Goal: Information Seeking & Learning: Learn about a topic

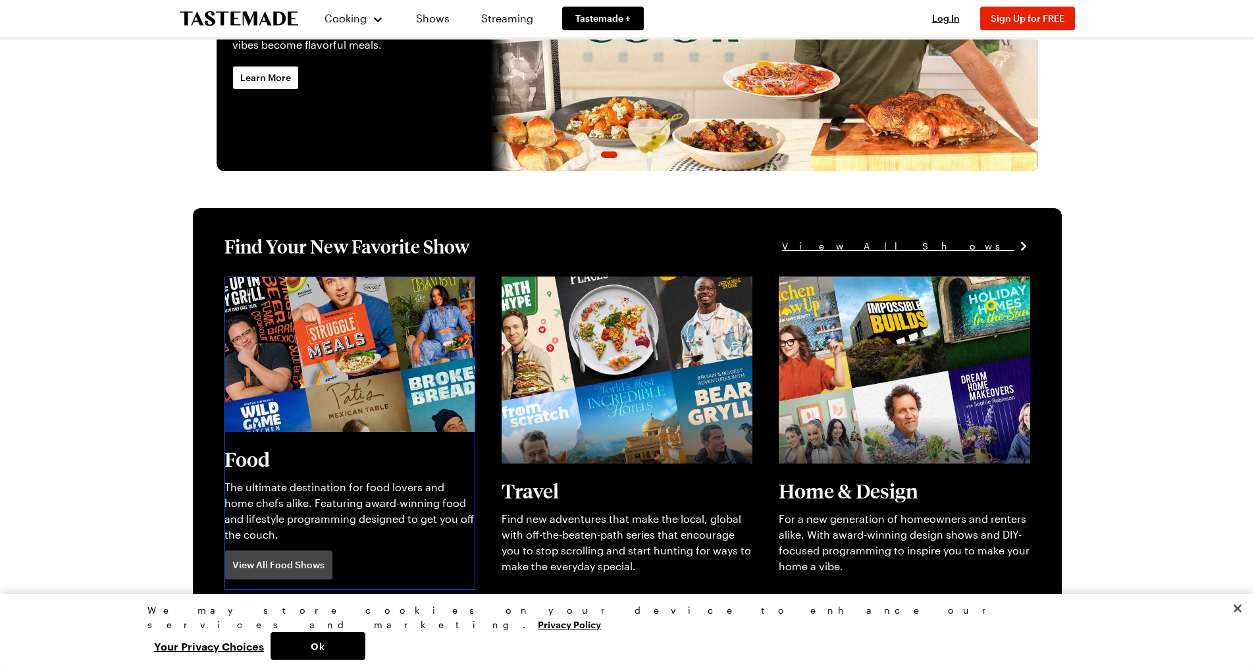
click at [283, 290] on link "View full content for [object Object]" at bounding box center [315, 284] width 180 height 13
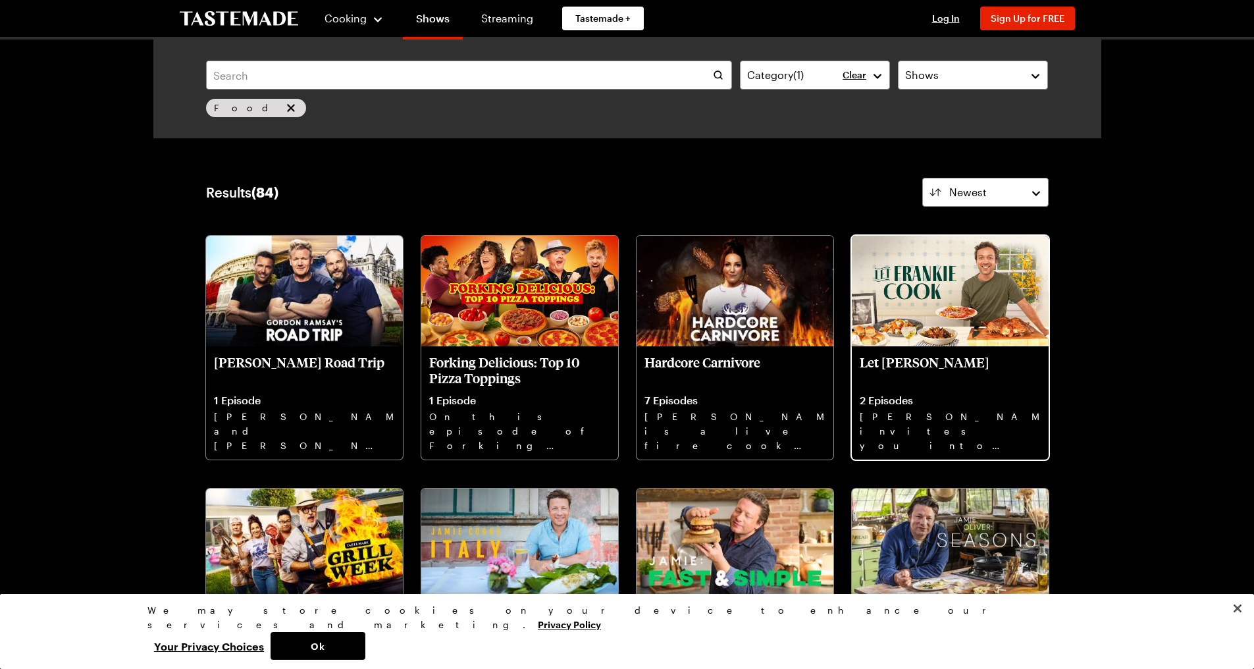
click at [913, 299] on img at bounding box center [950, 291] width 197 height 111
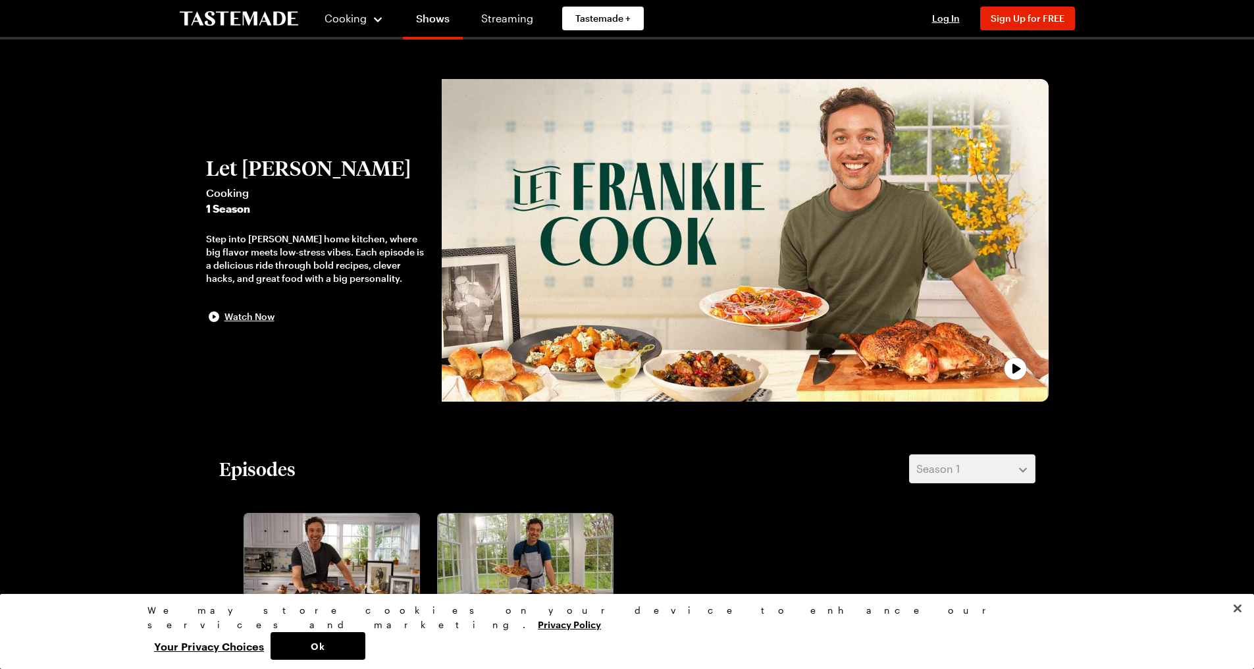
scroll to position [329, 0]
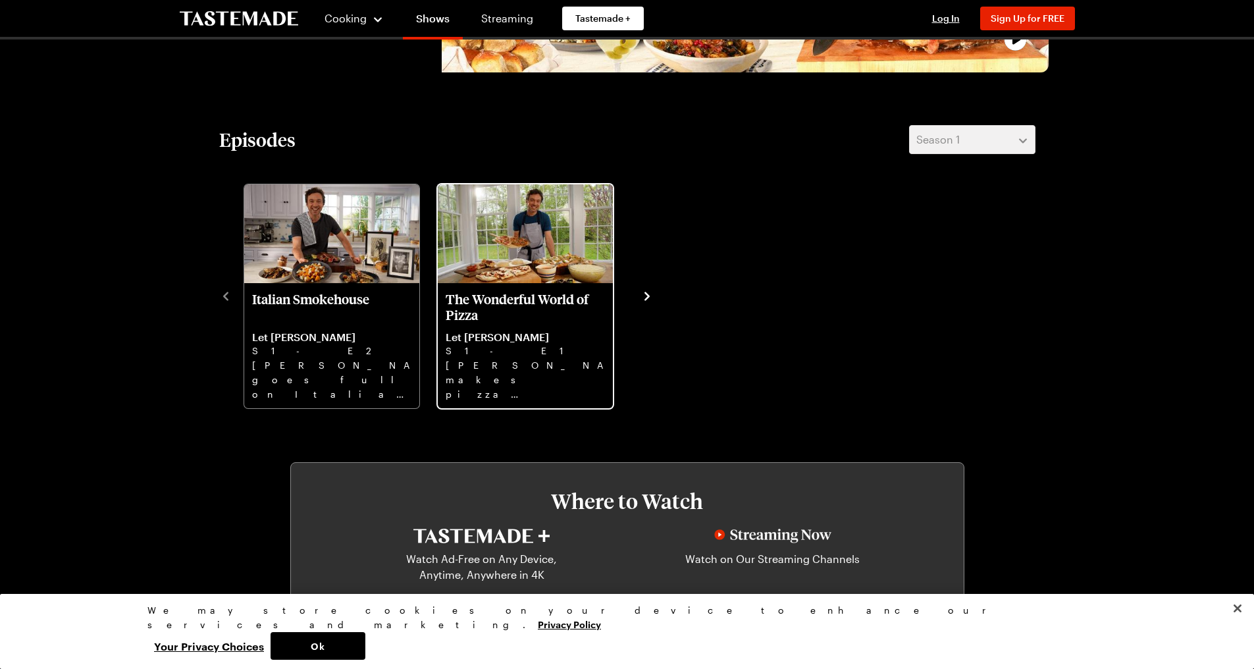
click at [528, 291] on p "The Wonderful World of Pizza" at bounding box center [525, 307] width 159 height 32
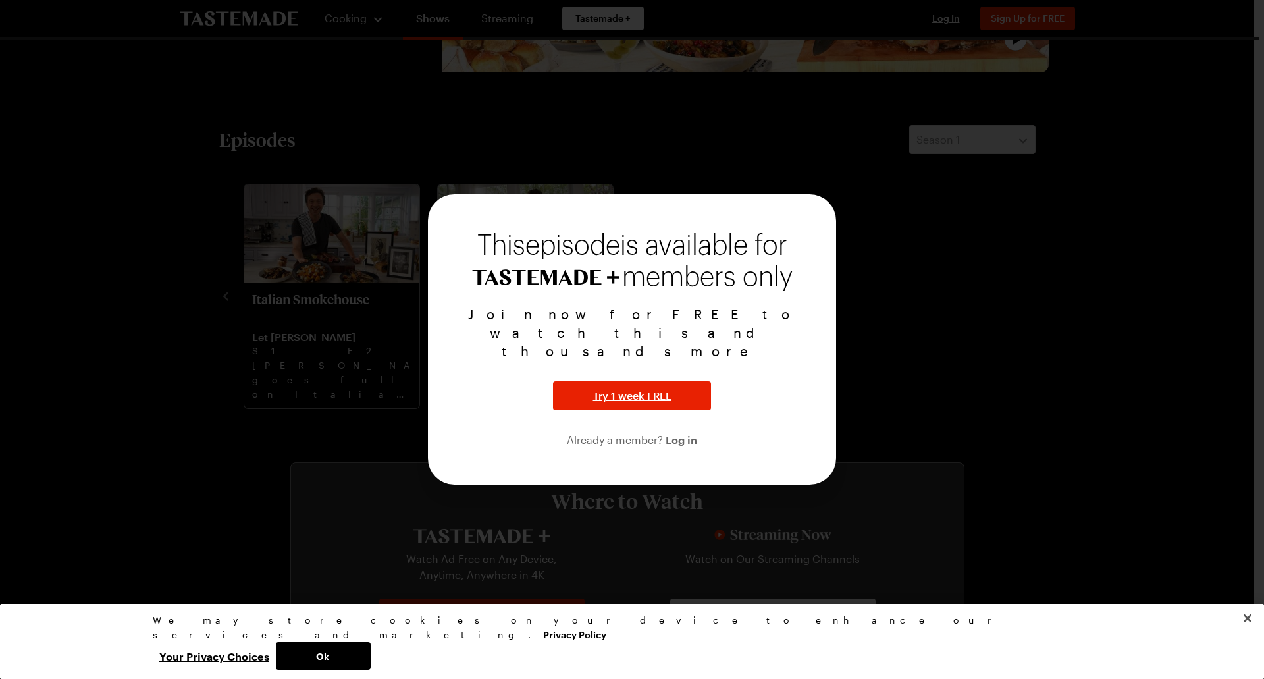
click at [1058, 350] on div at bounding box center [632, 339] width 1264 height 679
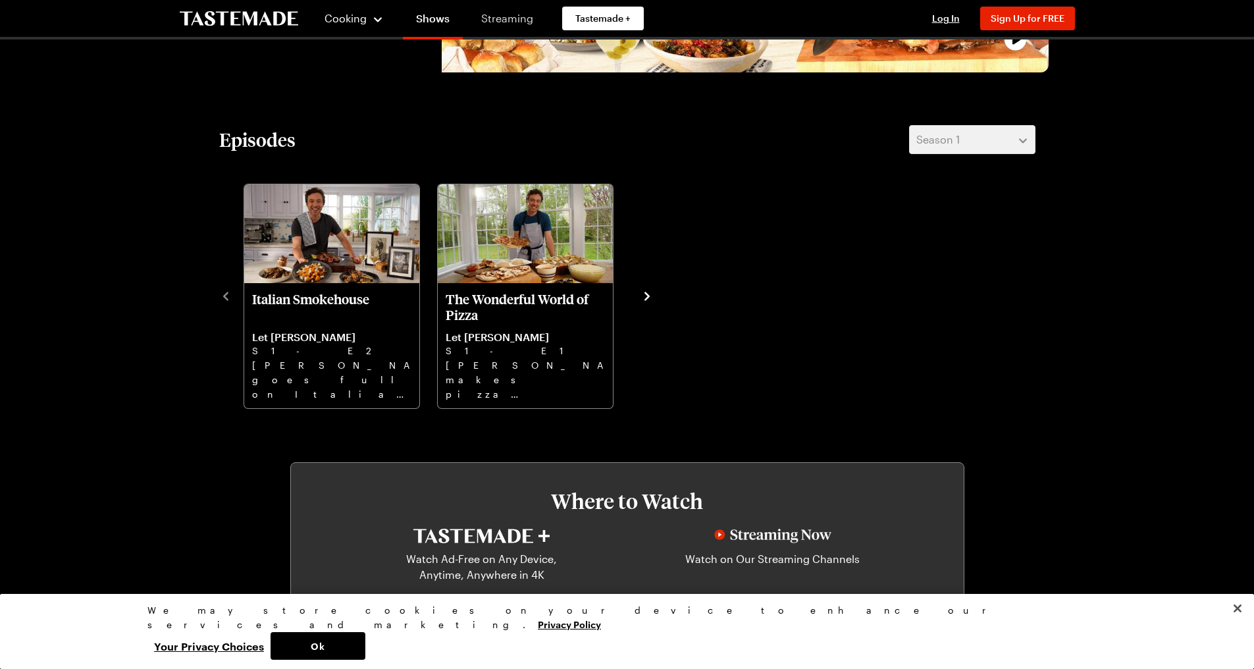
click at [520, 16] on link "Streaming" at bounding box center [507, 18] width 78 height 37
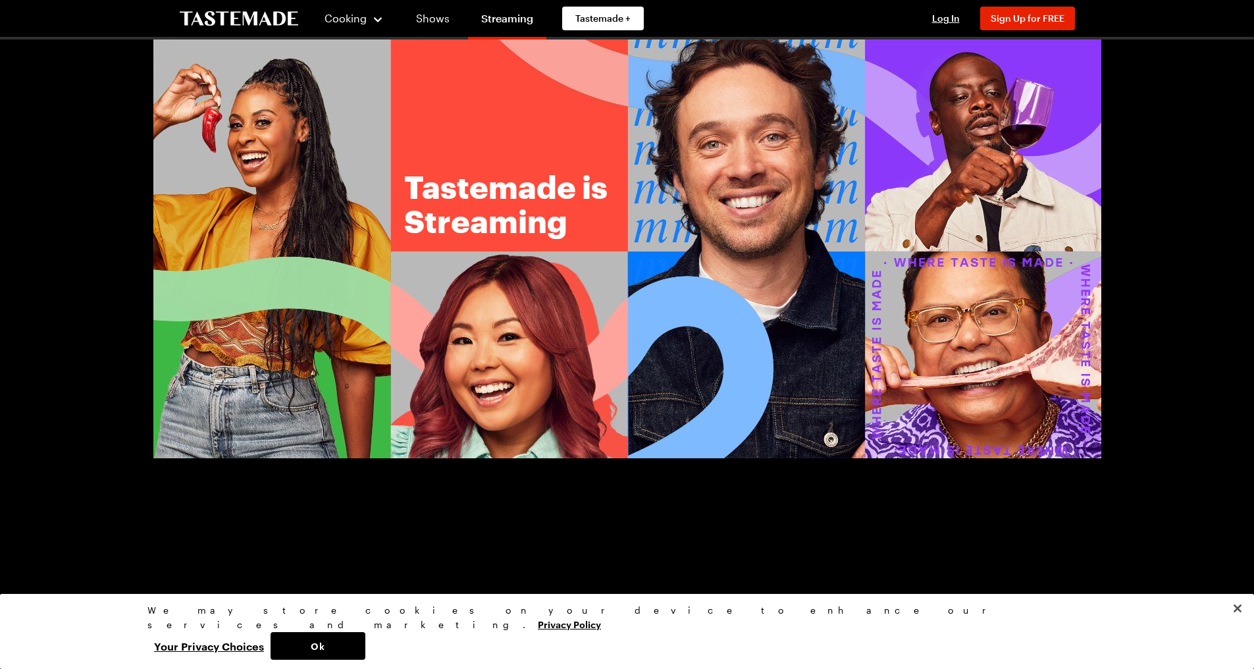
click at [695, 147] on img at bounding box center [627, 249] width 948 height 419
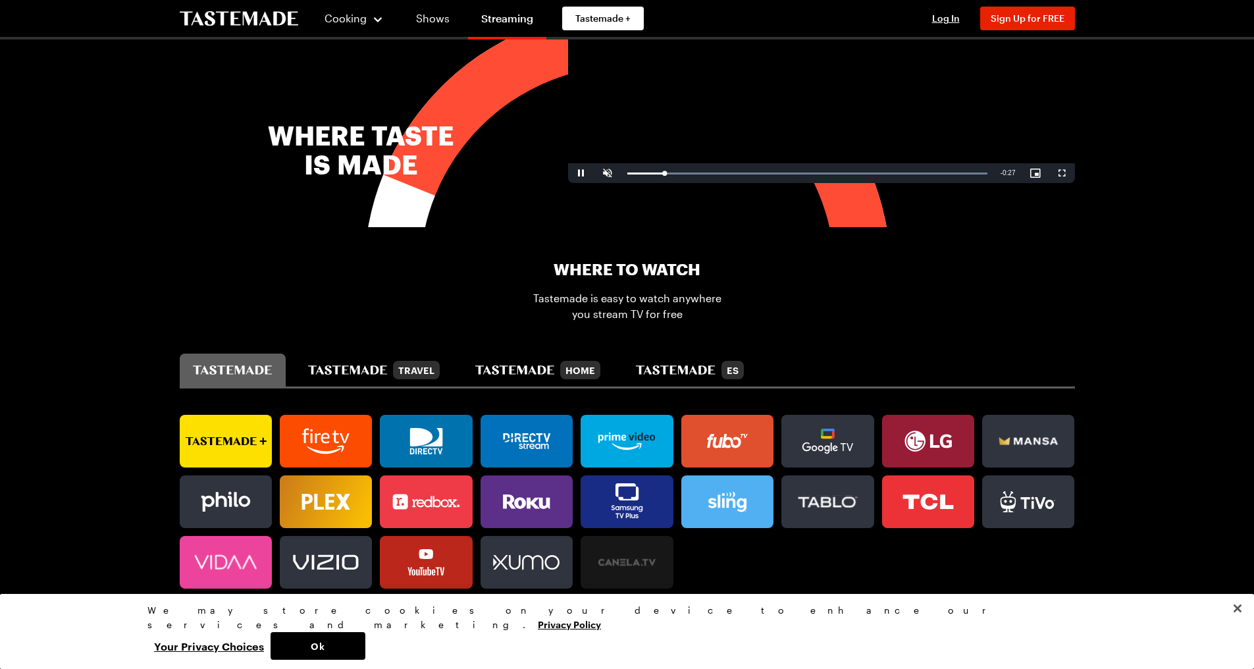
scroll to position [593, 0]
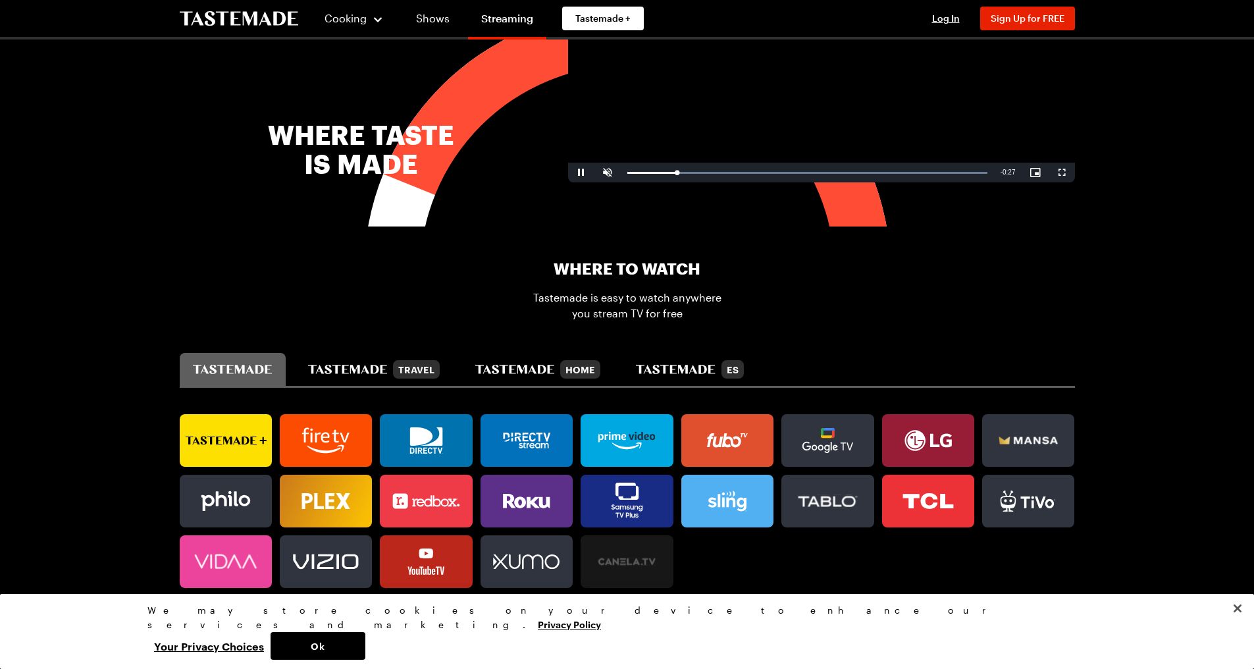
click at [204, 426] on link at bounding box center [226, 440] width 92 height 53
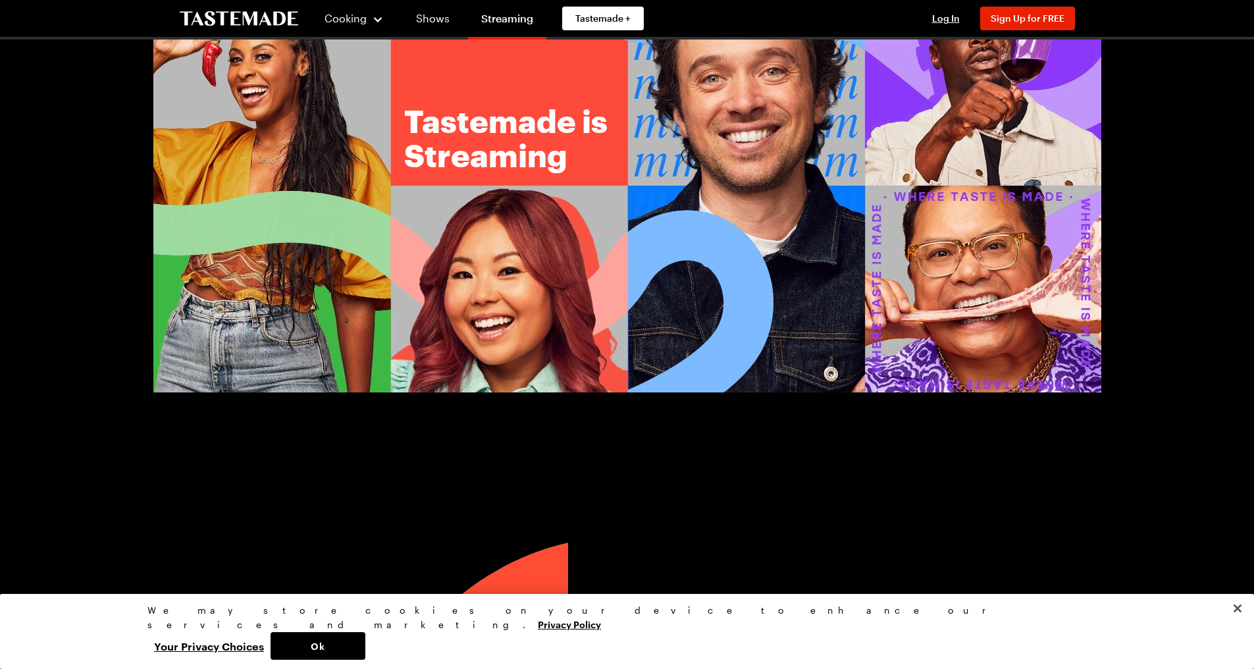
scroll to position [0, 0]
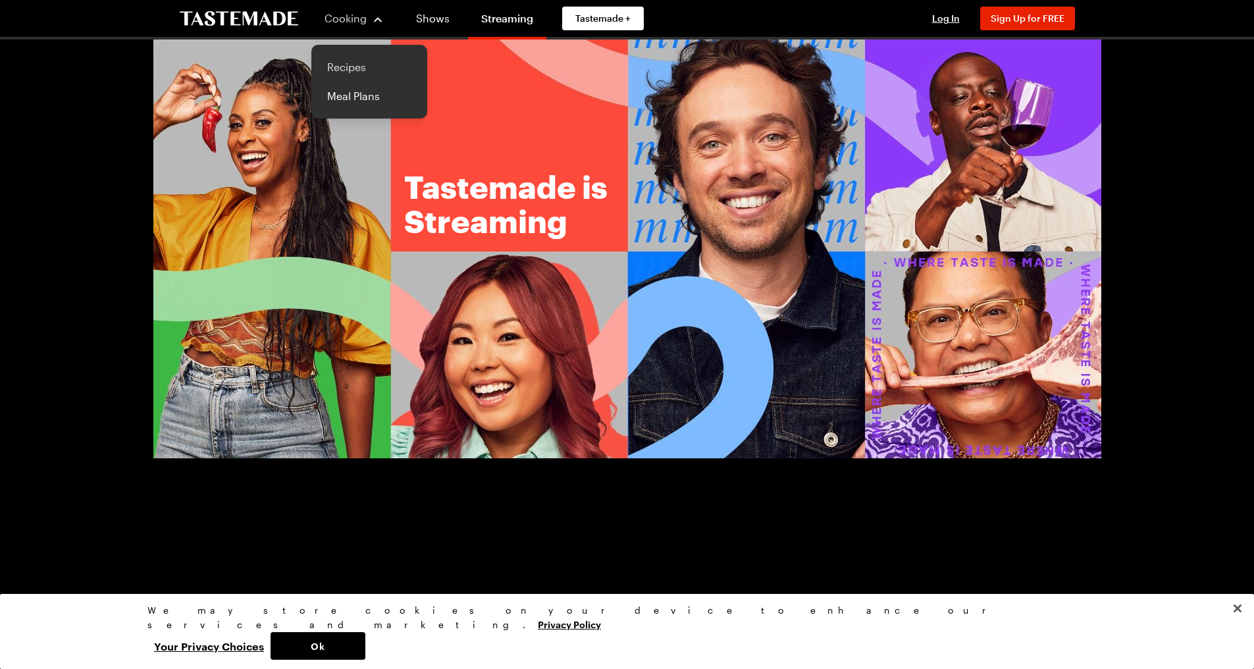
click at [350, 70] on link "Recipes" at bounding box center [369, 67] width 100 height 29
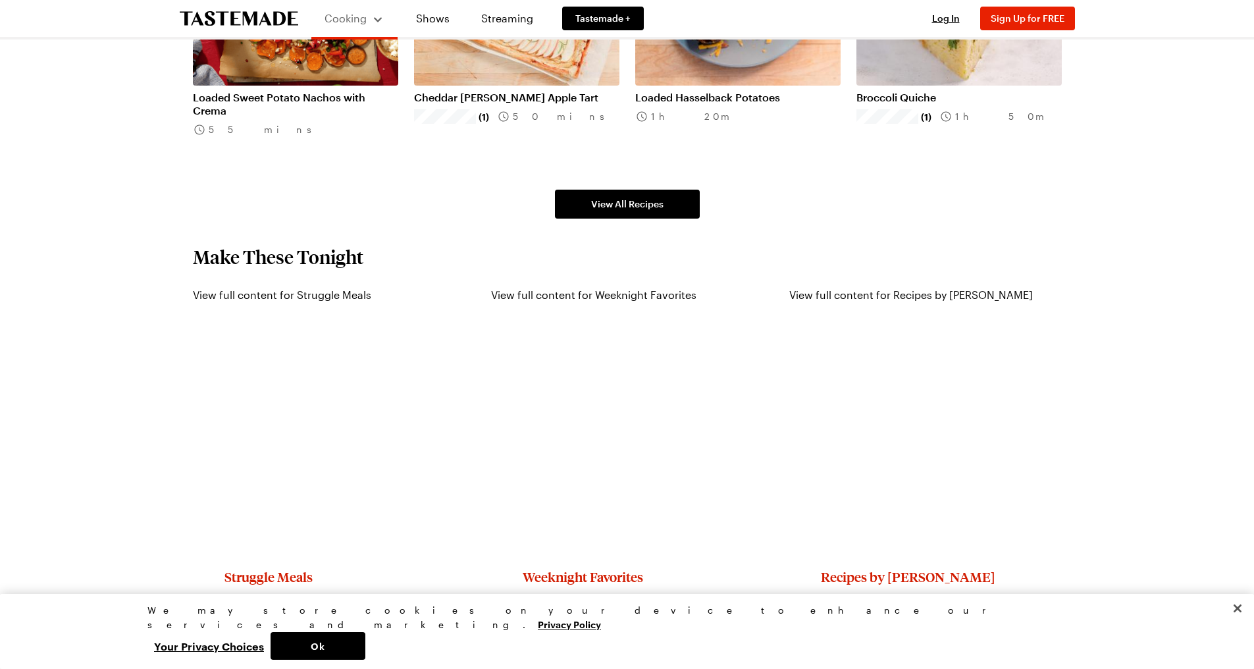
scroll to position [1119, 0]
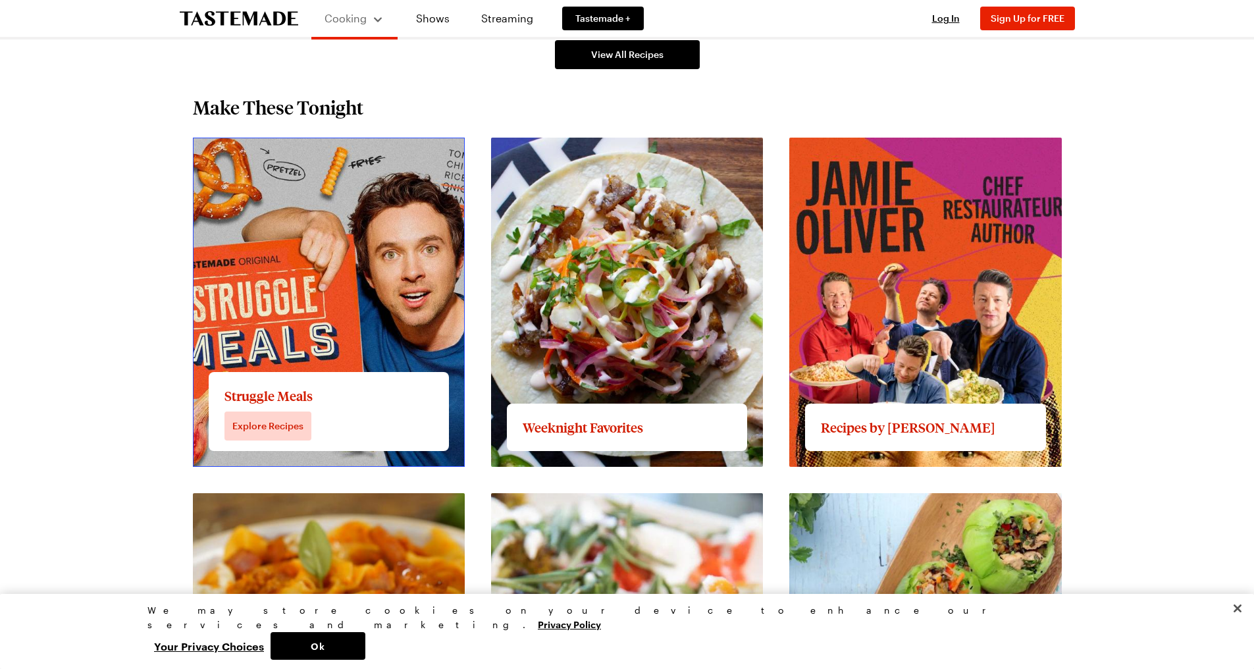
click at [308, 151] on link "View full content for Struggle Meals" at bounding box center [282, 145] width 178 height 13
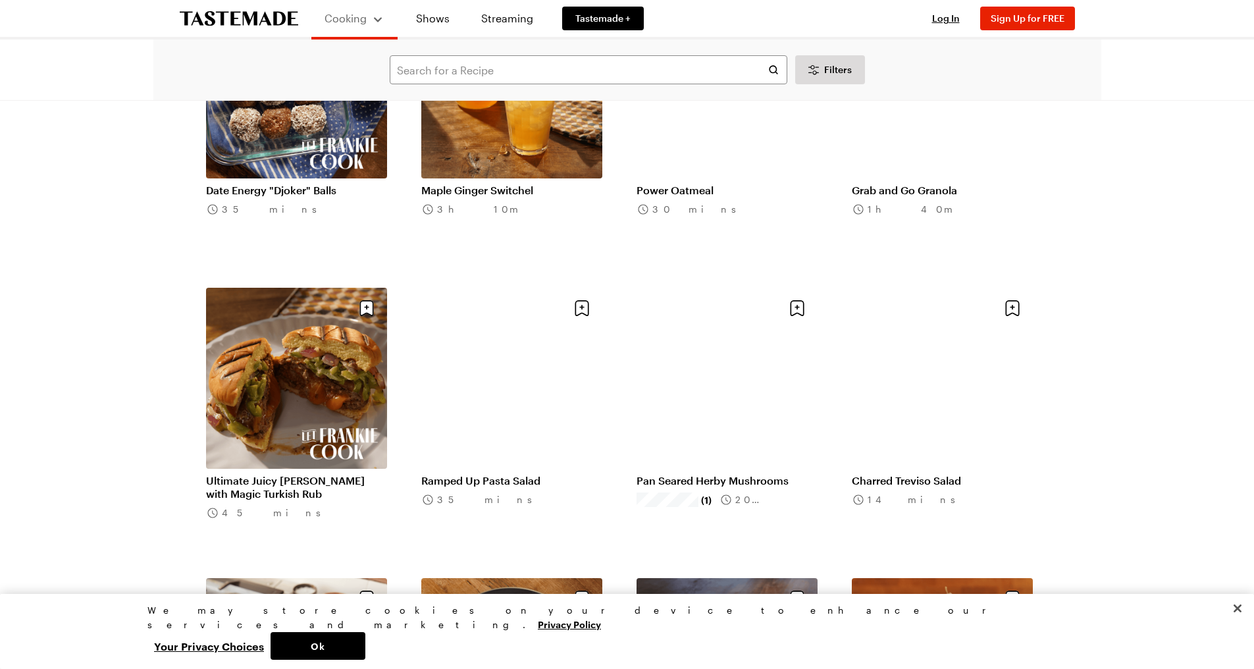
scroll to position [329, 0]
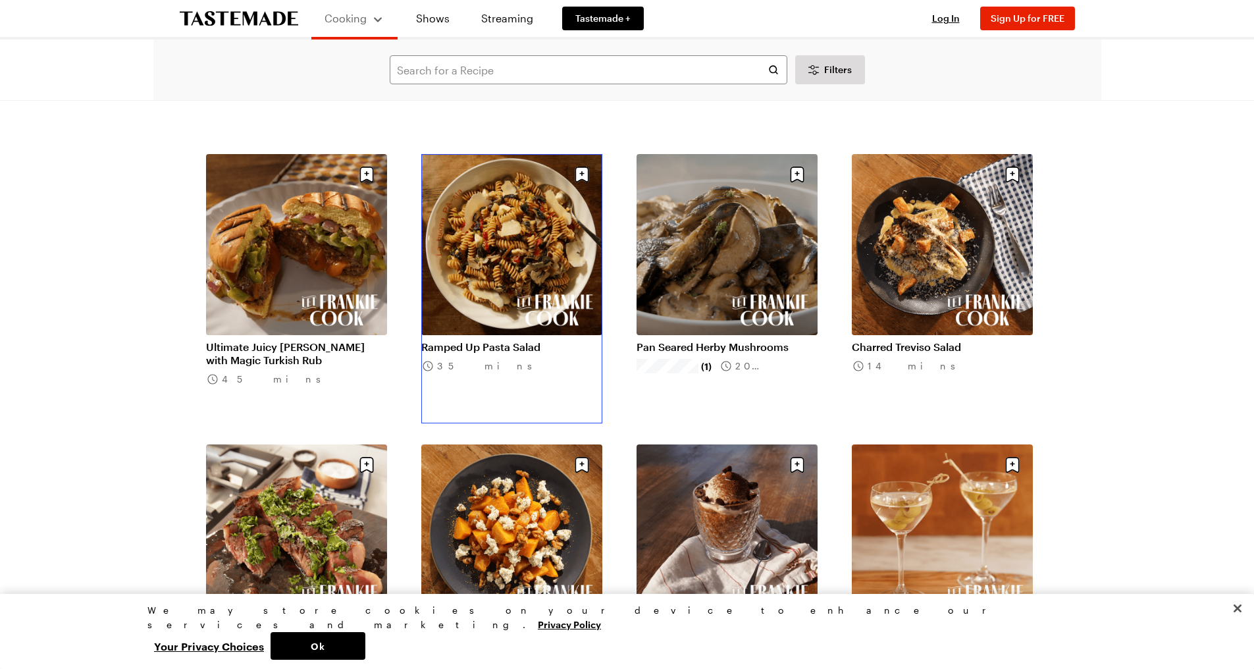
click at [500, 340] on link "Ramped Up Pasta Salad" at bounding box center [511, 346] width 181 height 13
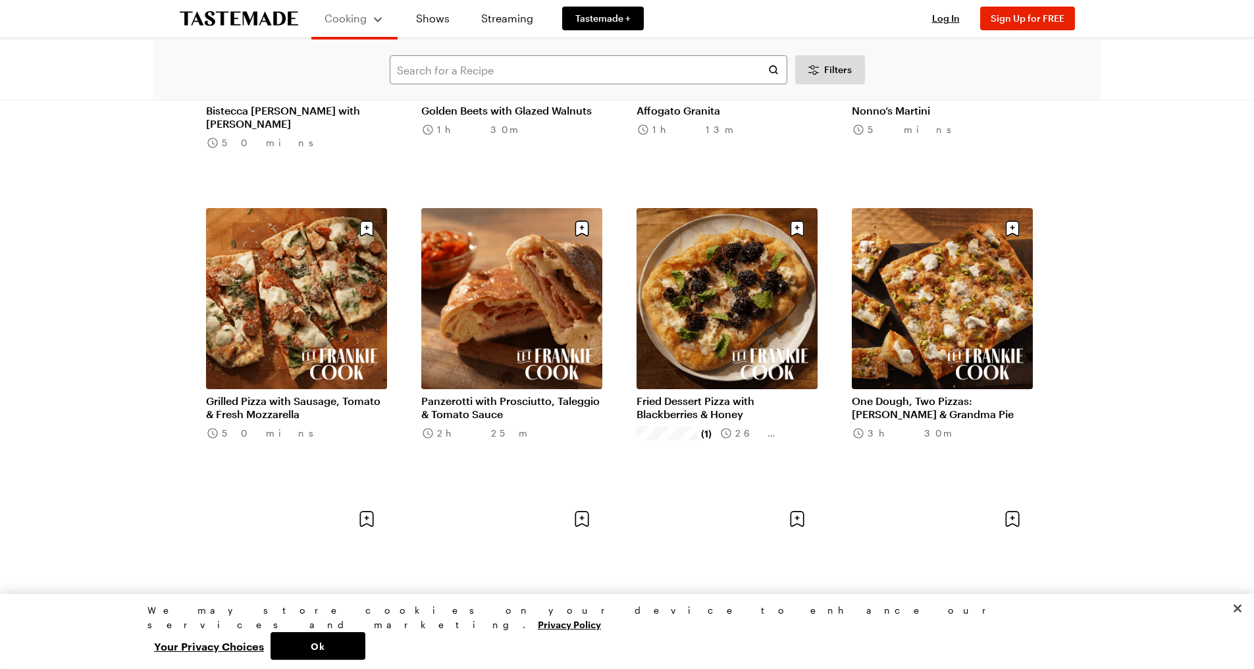
scroll to position [1317, 0]
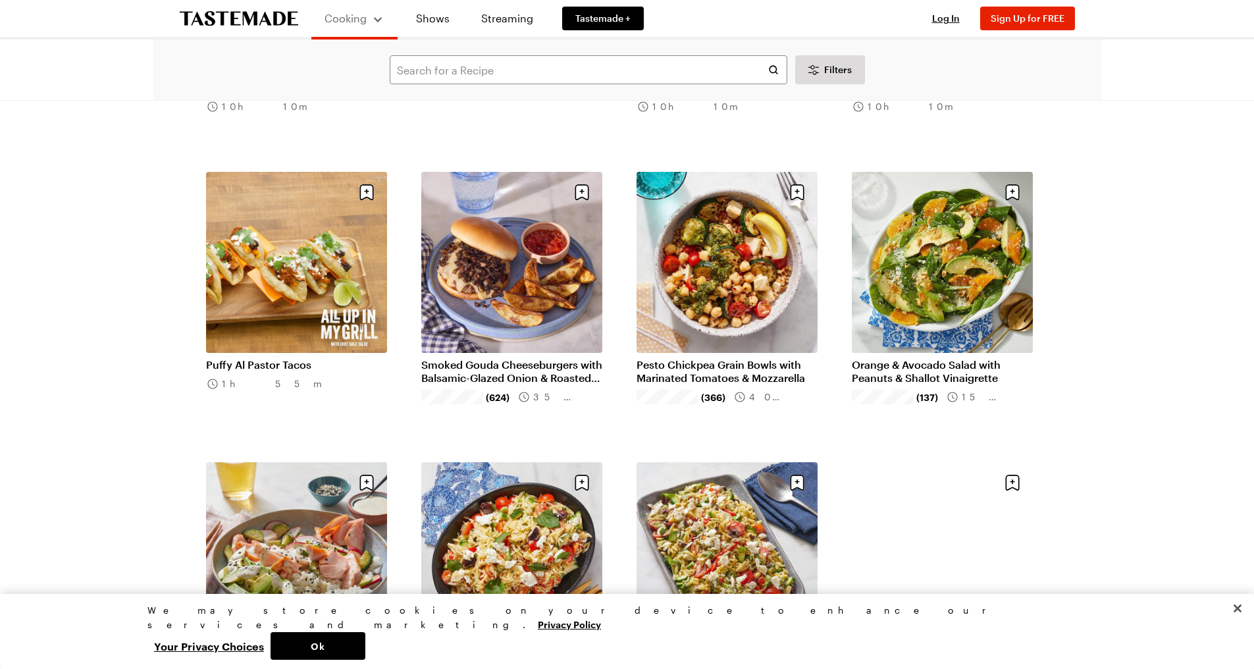
scroll to position [2173, 0]
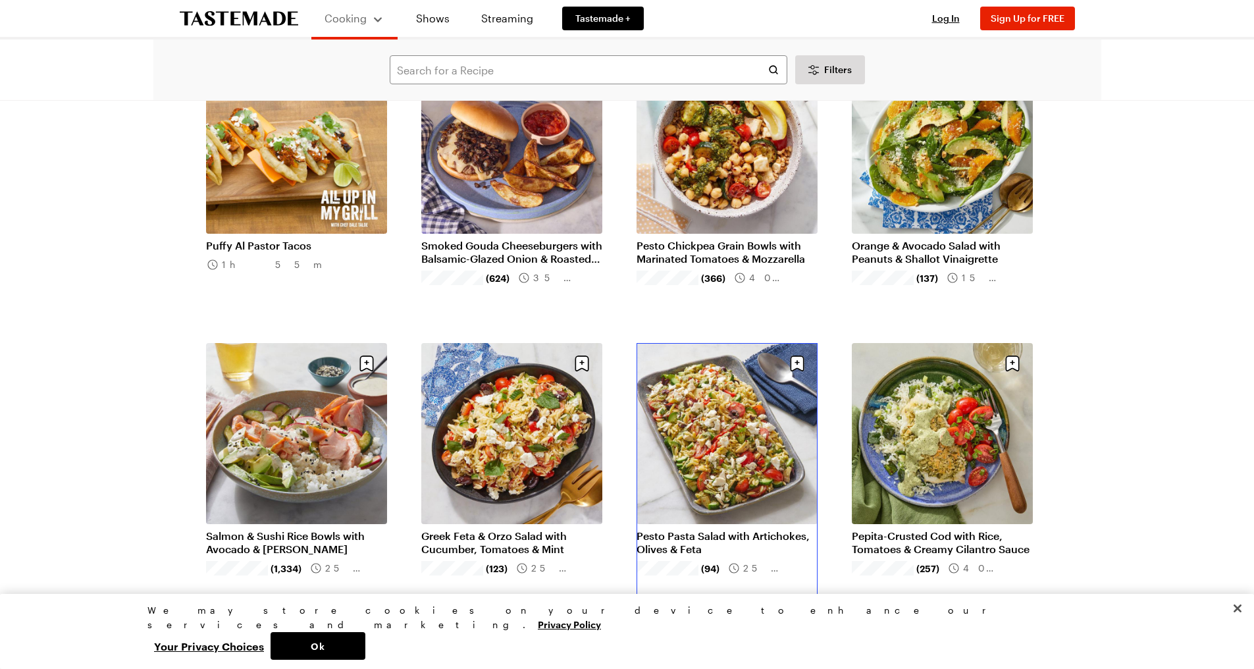
click at [731, 529] on link "Pesto Pasta Salad with Artichokes, Olives & Feta" at bounding box center [727, 542] width 181 height 26
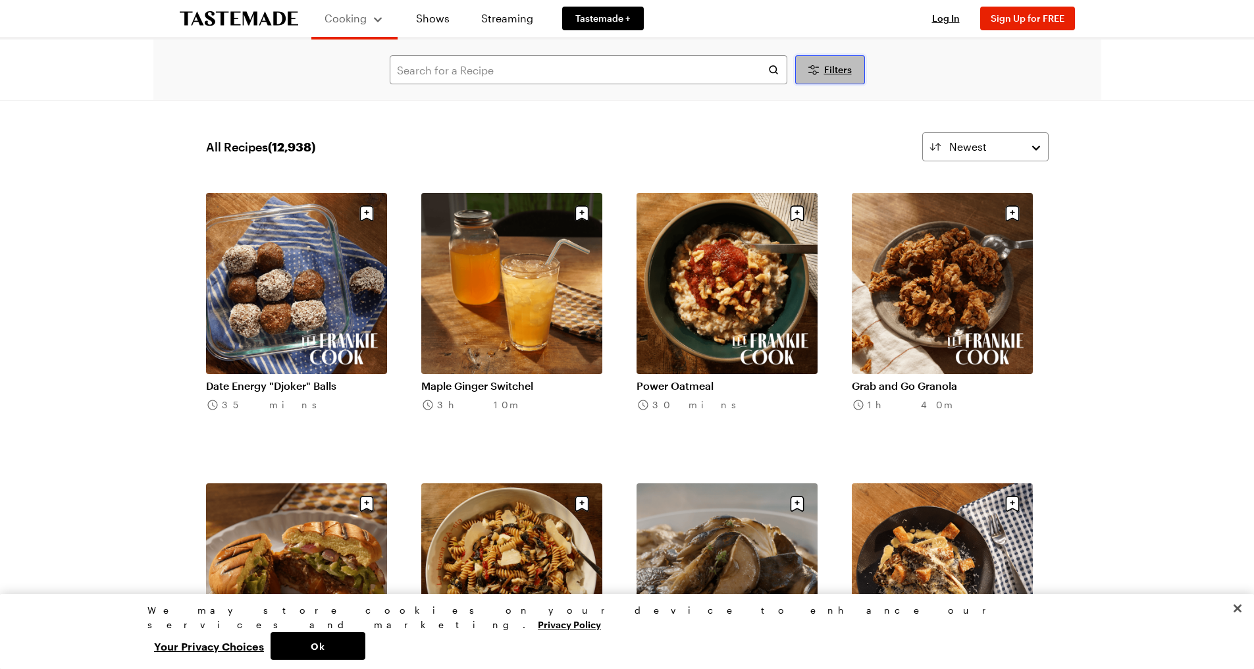
click at [827, 61] on button "Filters" at bounding box center [830, 69] width 70 height 29
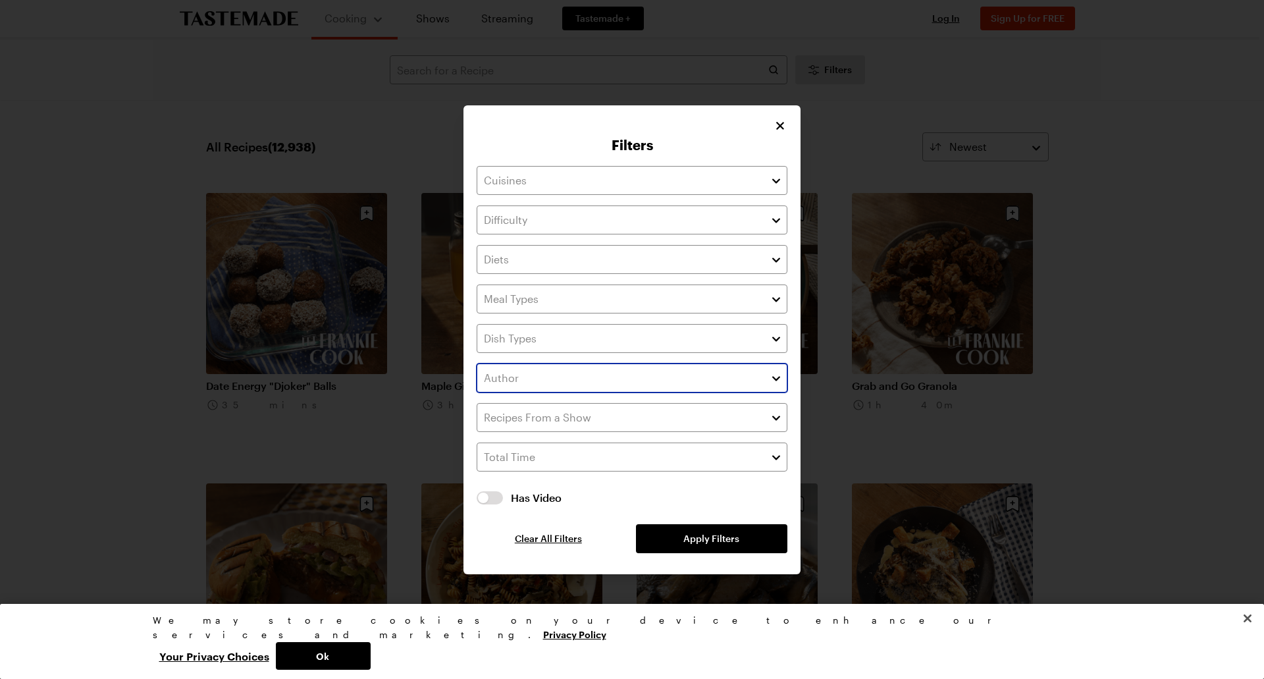
click at [780, 373] on button "button" at bounding box center [776, 378] width 12 height 16
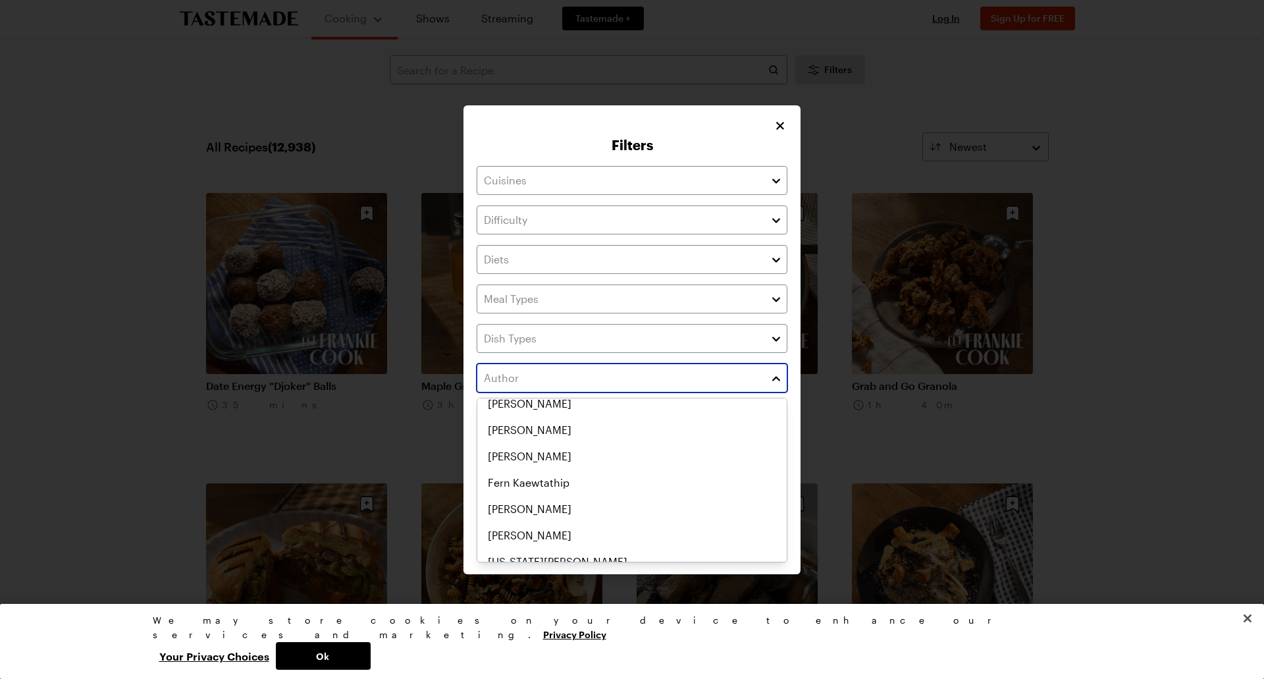
scroll to position [1973, 0]
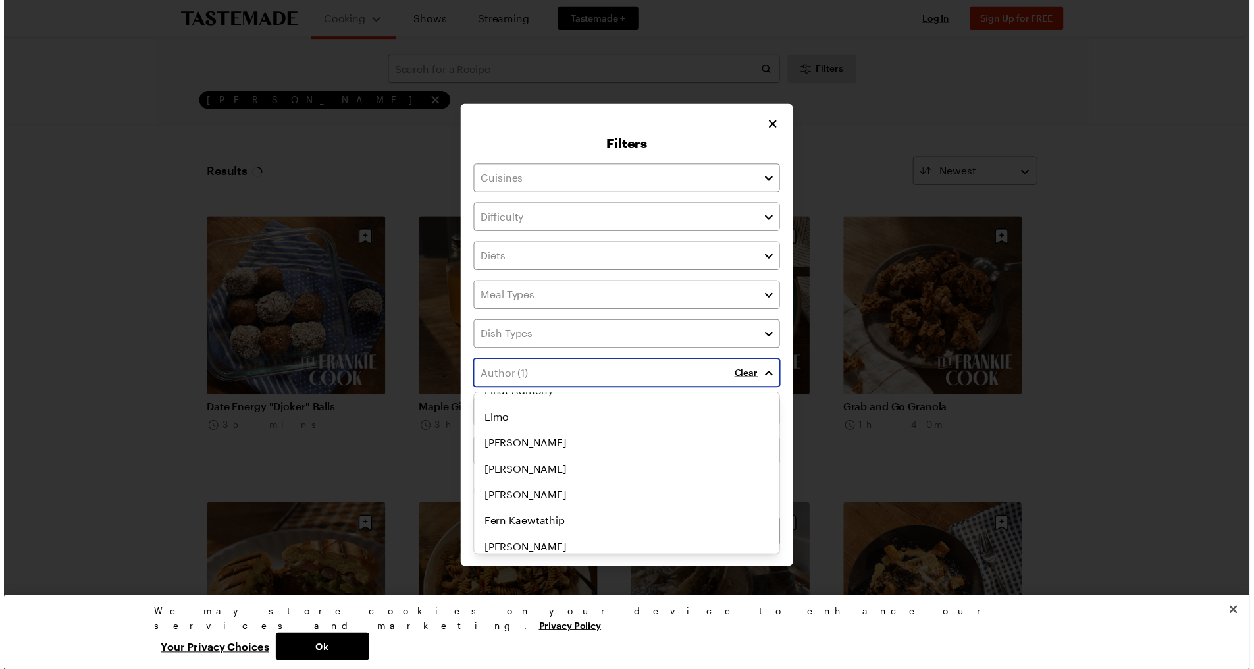
scroll to position [2005, 0]
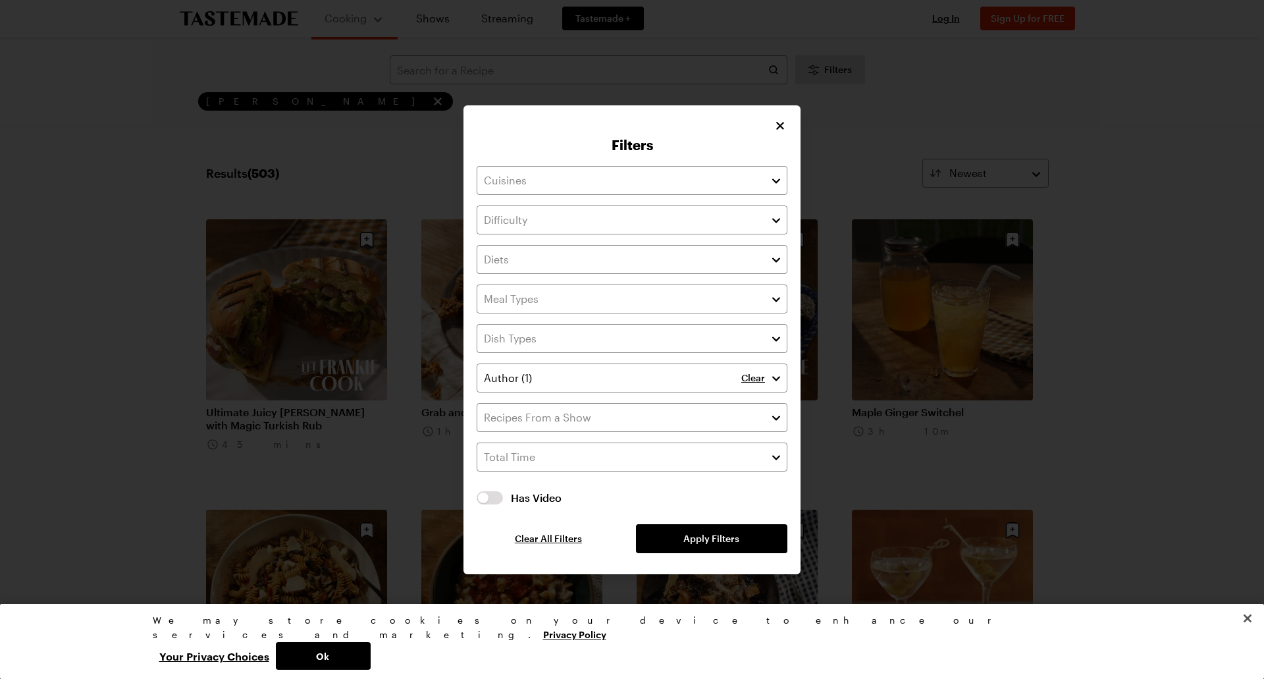
click at [859, 467] on div "Filters Clear Has Video Has Video Clear All Filters Apply Filters" at bounding box center [632, 339] width 1264 height 679
click at [764, 537] on button "Apply Filters" at bounding box center [711, 538] width 151 height 29
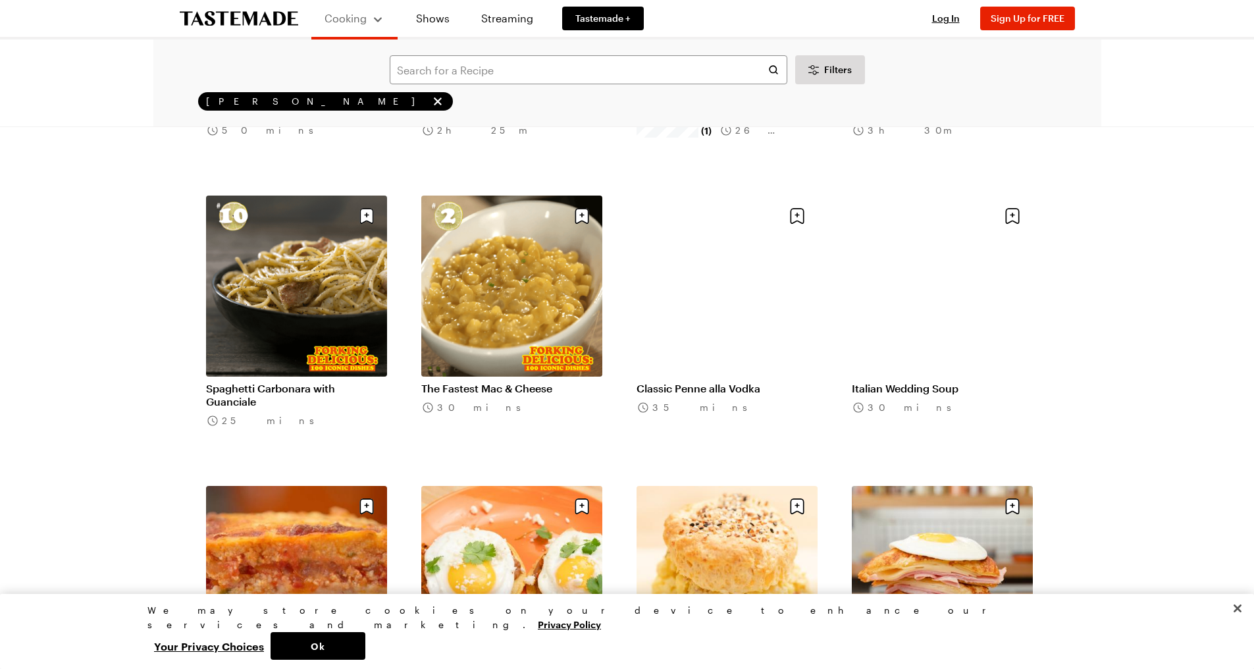
scroll to position [1580, 0]
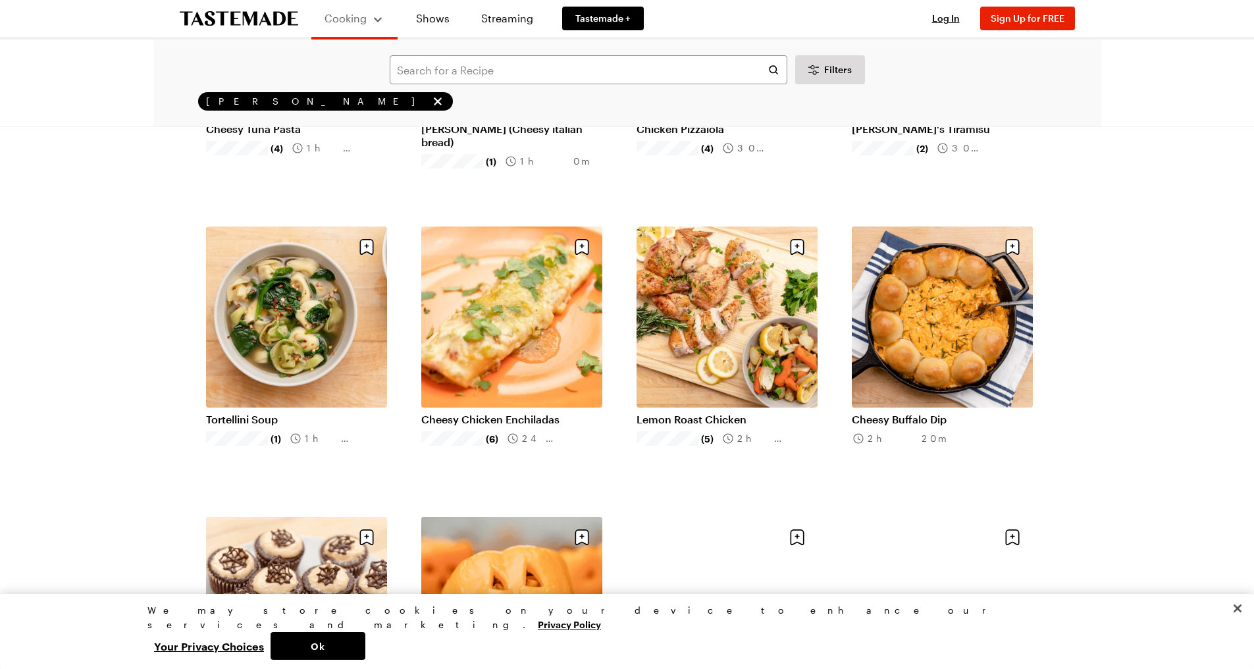
scroll to position [2831, 0]
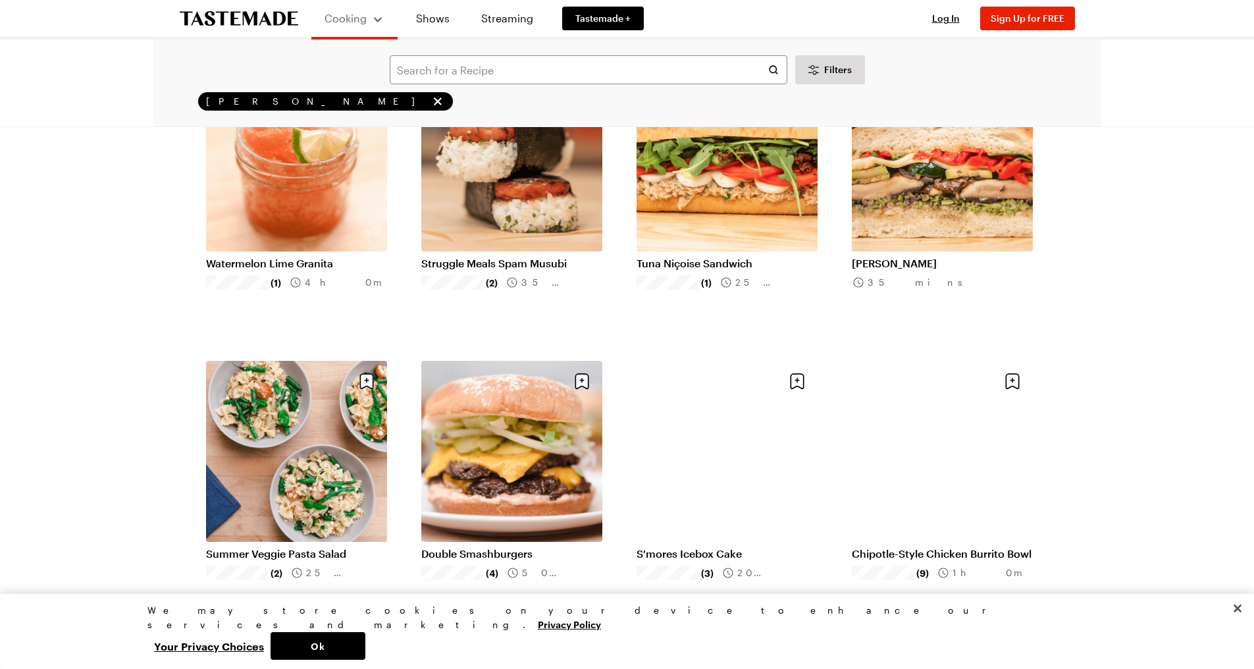
scroll to position [4478, 0]
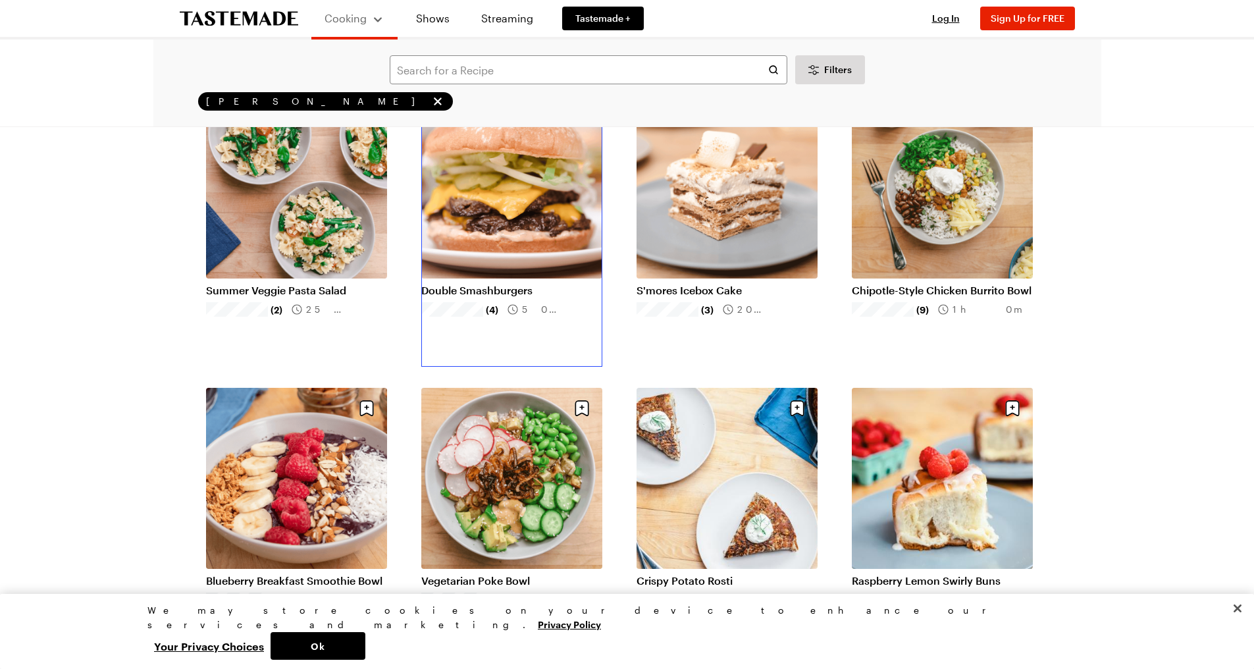
click at [513, 284] on link "Double Smashburgers" at bounding box center [511, 290] width 181 height 13
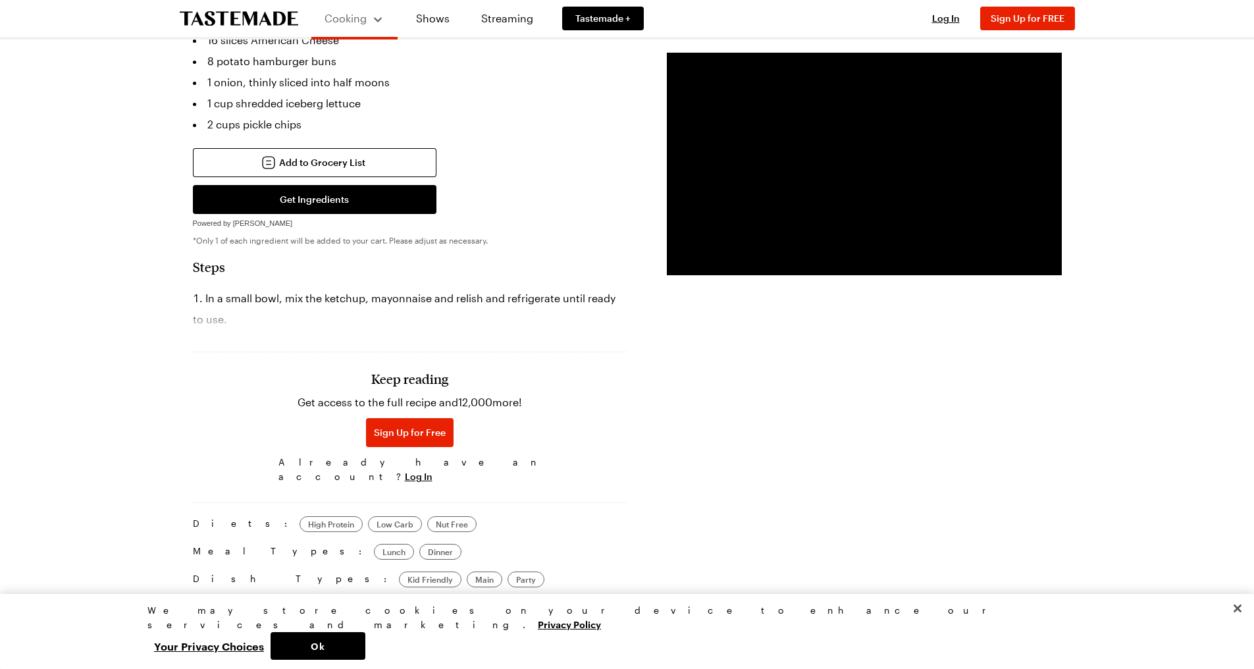
scroll to position [593, 0]
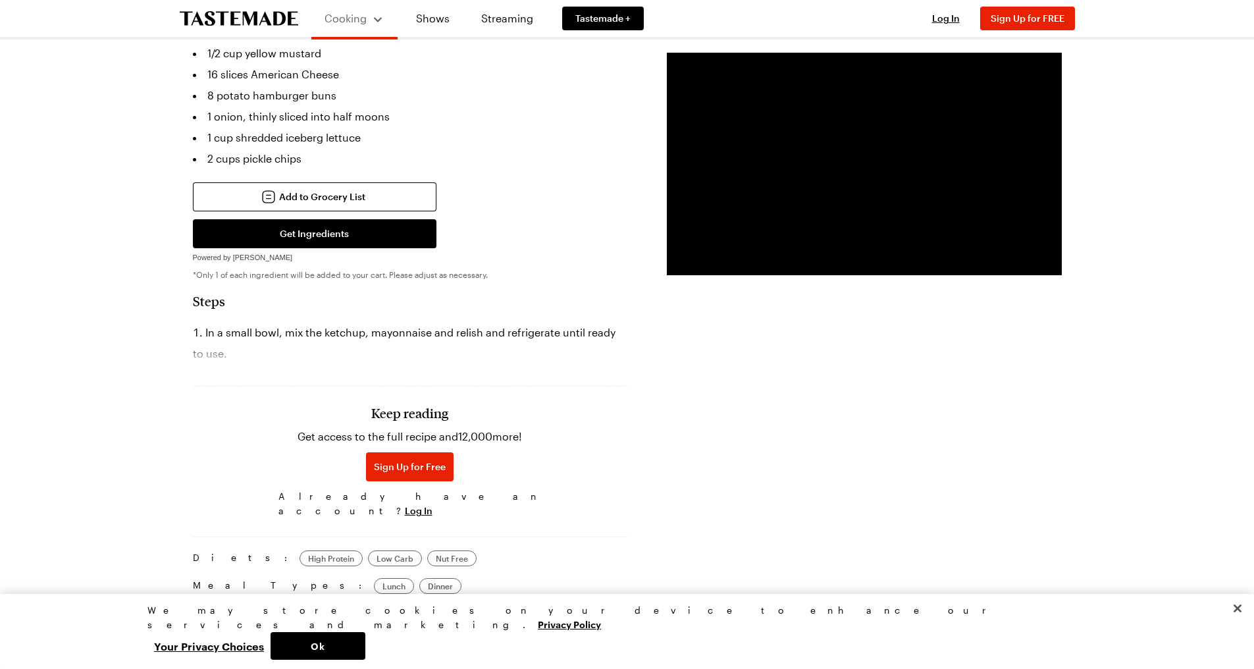
click at [260, 365] on div "Keep reading Get access to the full recipe and 12,000 more! Sign Up for Free Al…" at bounding box center [410, 432] width 435 height 184
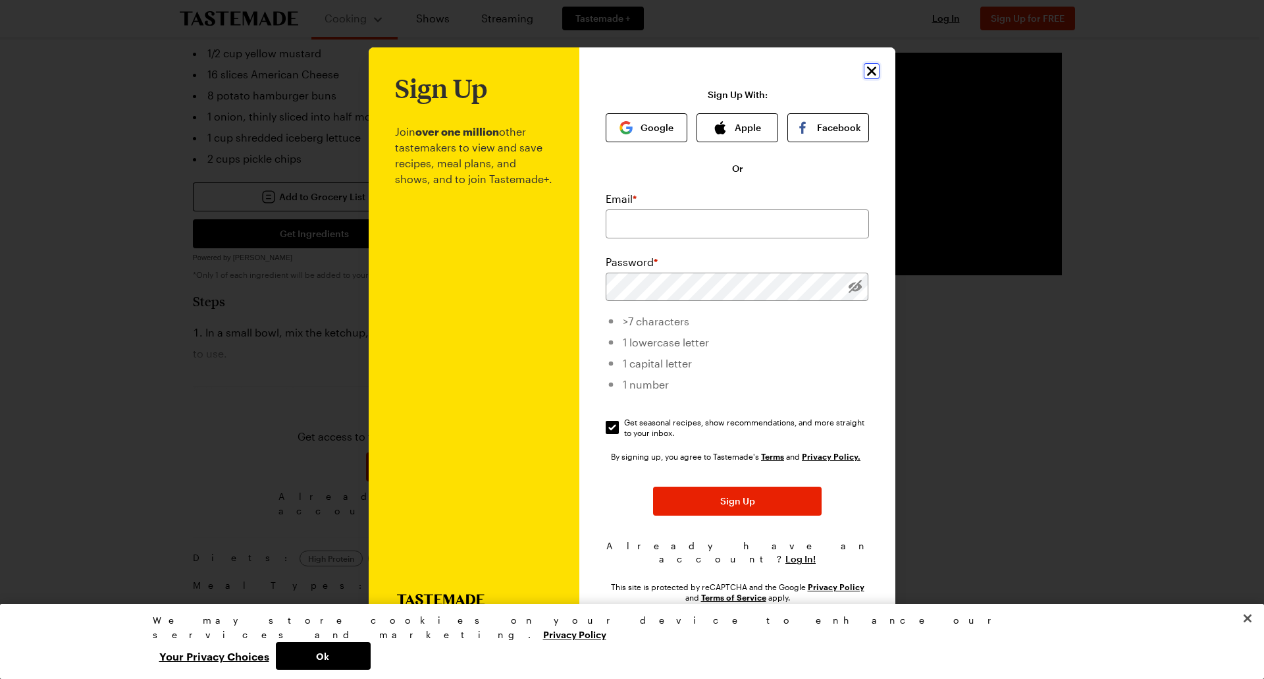
click at [871, 75] on icon "Close" at bounding box center [872, 71] width 16 height 16
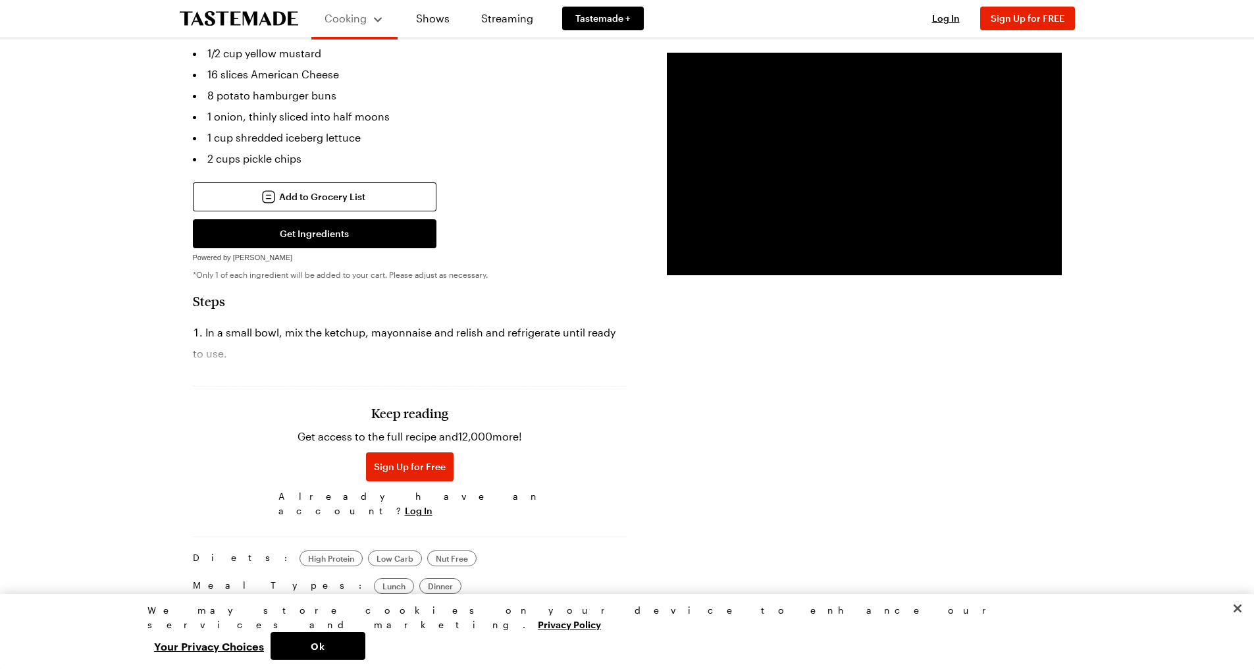
scroll to position [263, 0]
